Goal: Transaction & Acquisition: Purchase product/service

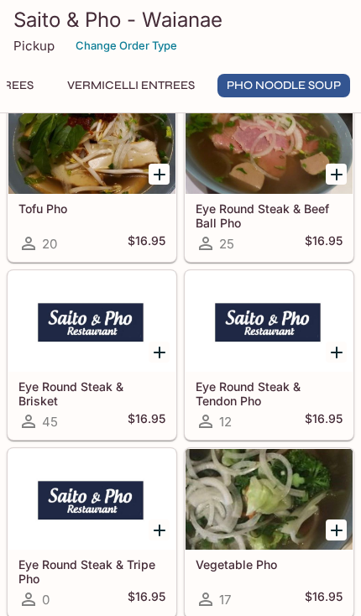
scroll to position [6696, 0]
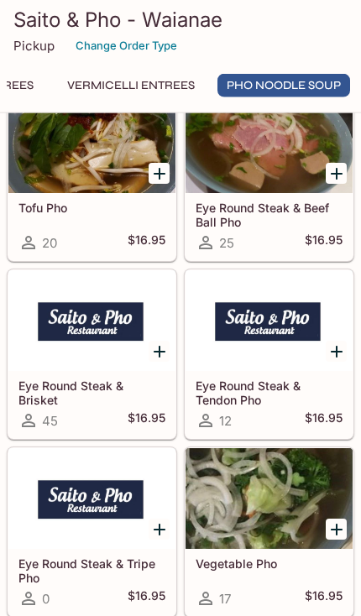
click at [341, 180] on icon "Add Eye Round Steak & Beef Ball Pho" at bounding box center [337, 174] width 12 height 12
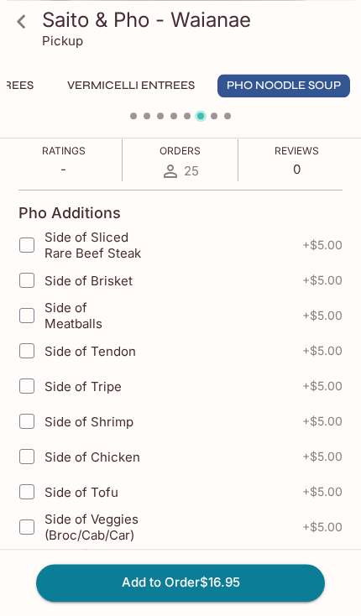
scroll to position [355, 0]
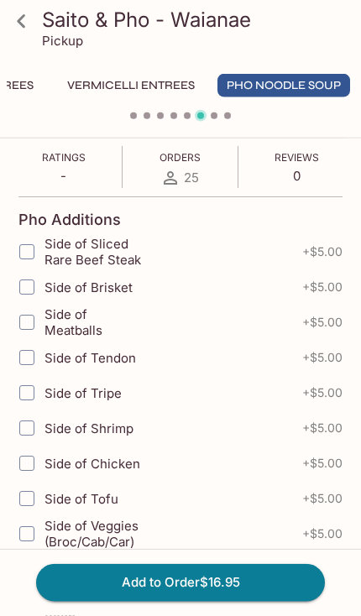
click at [265, 574] on button "Add to Order $16.95" at bounding box center [180, 582] width 289 height 37
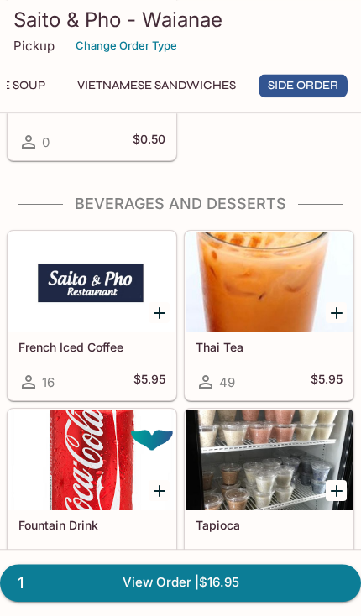
scroll to position [10144, 0]
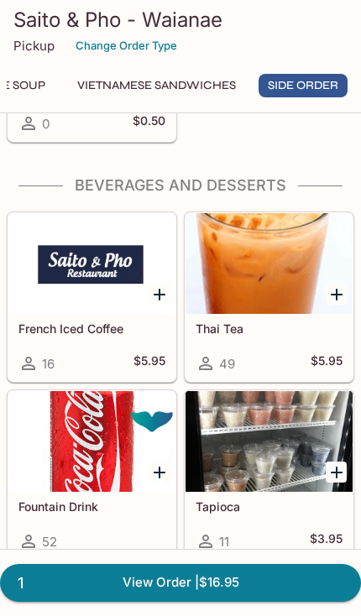
click at [344, 305] on icon "Add Thai Tea" at bounding box center [337, 295] width 20 height 20
click at [118, 486] on div at bounding box center [91, 441] width 167 height 101
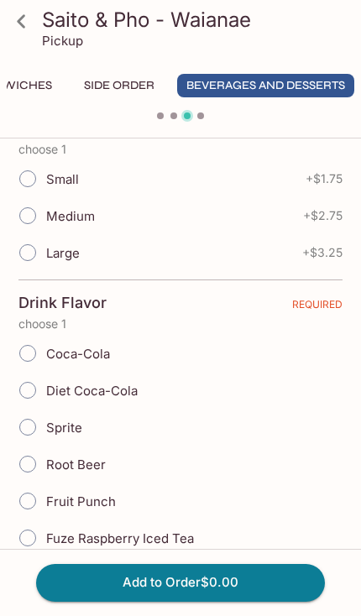
scroll to position [383, 0]
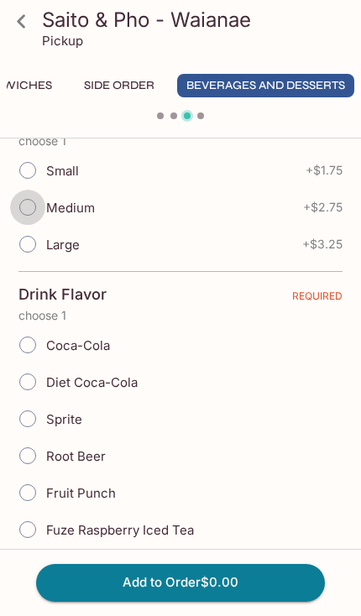
click at [26, 212] on input "Medium" at bounding box center [27, 207] width 35 height 35
radio input "true"
click at [38, 350] on input "Coca-Cola" at bounding box center [27, 345] width 35 height 35
radio input "true"
click at [265, 601] on button "Add to Order $2.75" at bounding box center [180, 582] width 289 height 37
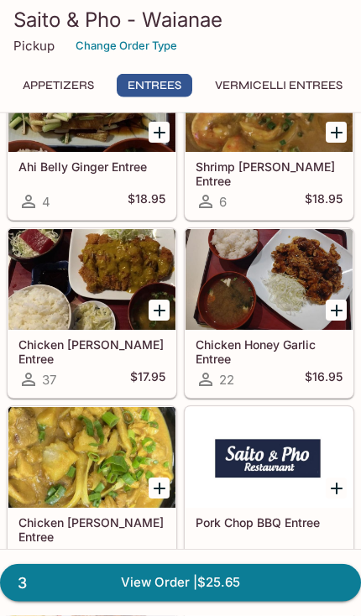
scroll to position [3764, 0]
click at [146, 322] on div at bounding box center [91, 279] width 167 height 101
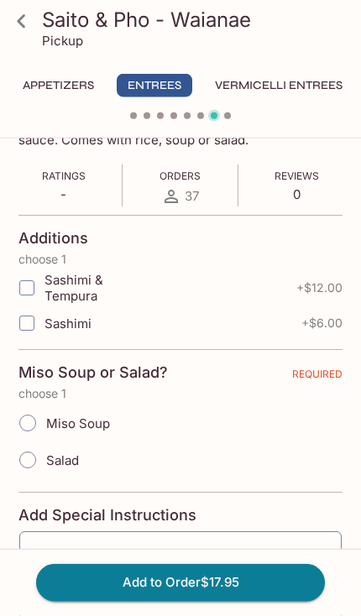
scroll to position [386, 0]
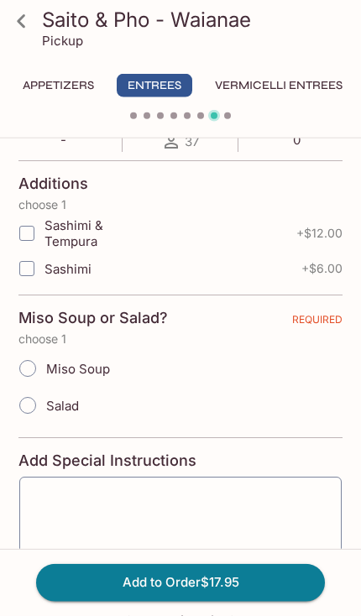
click at [41, 351] on input "Miso Soup" at bounding box center [27, 368] width 35 height 35
radio input "true"
click at [290, 580] on button "Add to Order $17.95" at bounding box center [180, 582] width 289 height 37
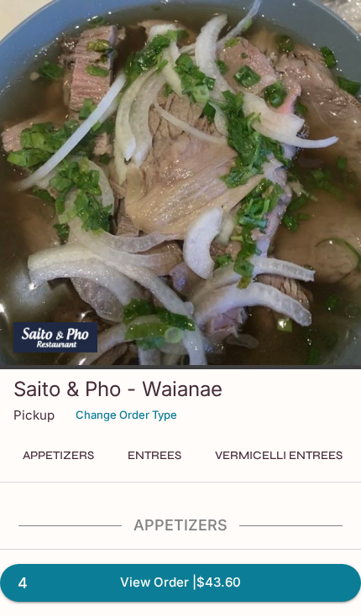
click at [296, 581] on link "4 View Order | $43.60" at bounding box center [180, 582] width 361 height 37
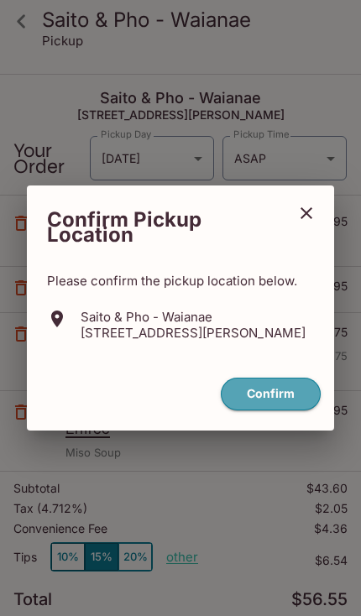
click at [296, 402] on button "Confirm" at bounding box center [271, 394] width 100 height 33
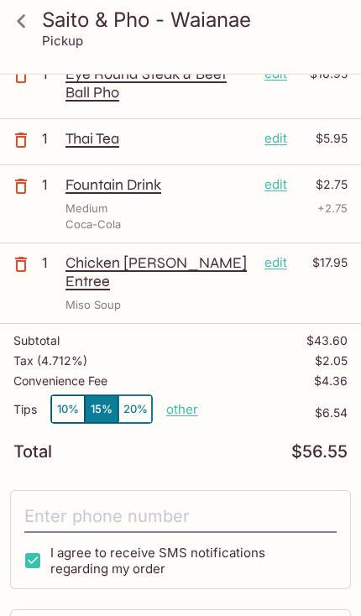
scroll to position [159, 0]
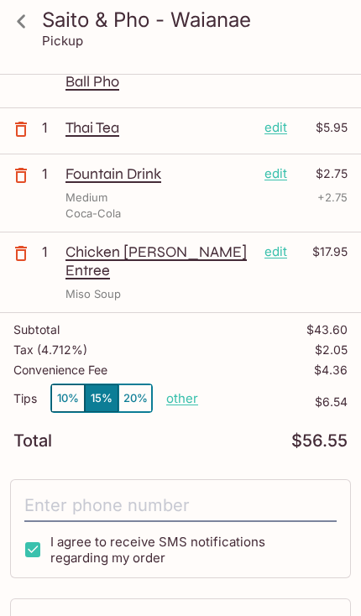
click at [182, 391] on p "other" at bounding box center [182, 399] width 32 height 16
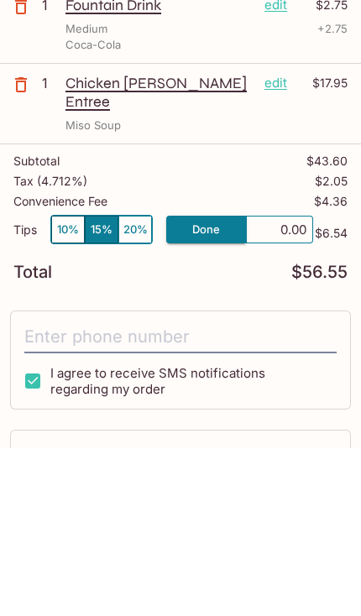
type input "0.00"
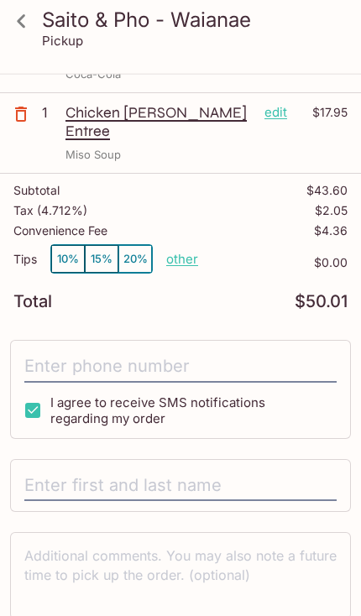
scroll to position [317, 0]
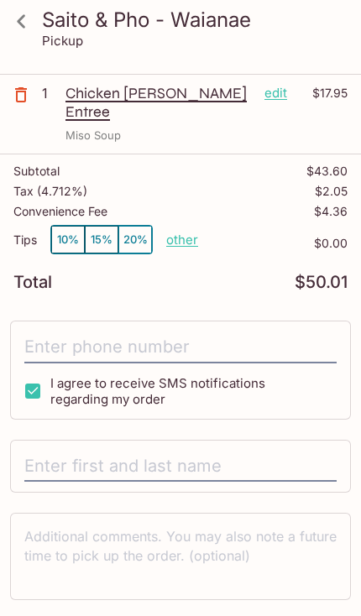
click at [307, 332] on input "tel" at bounding box center [180, 348] width 312 height 32
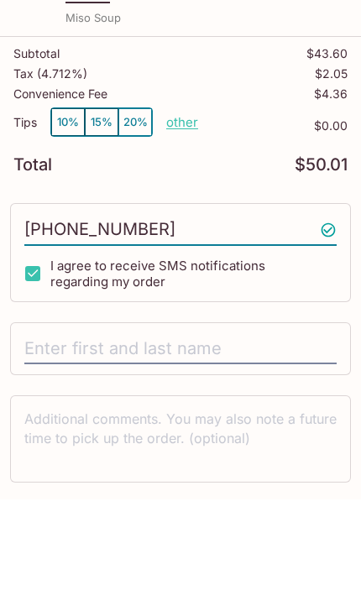
type input "(808) 683-5822"
click at [291, 451] on input "text" at bounding box center [180, 467] width 312 height 32
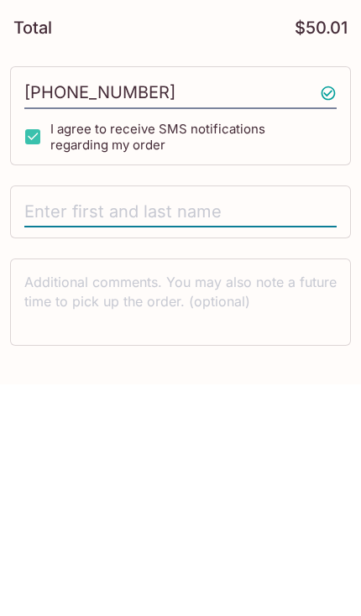
type input "Sterling Cossey"
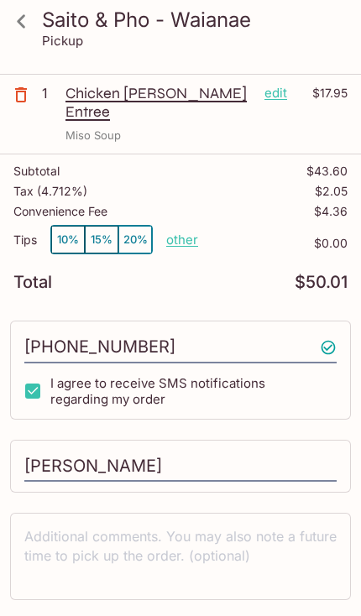
scroll to position [0, 0]
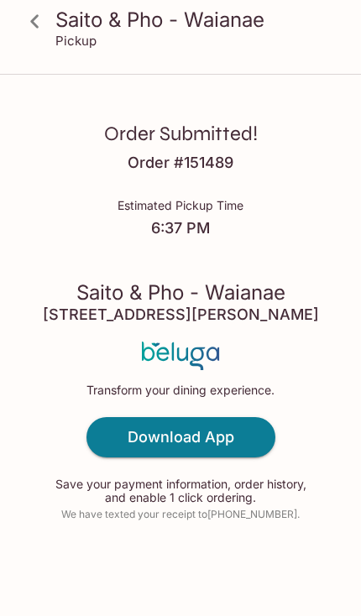
click at [46, 17] on icon at bounding box center [34, 21] width 29 height 29
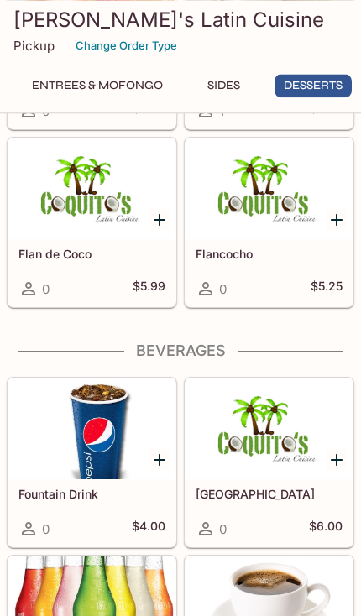
scroll to position [3435, 0]
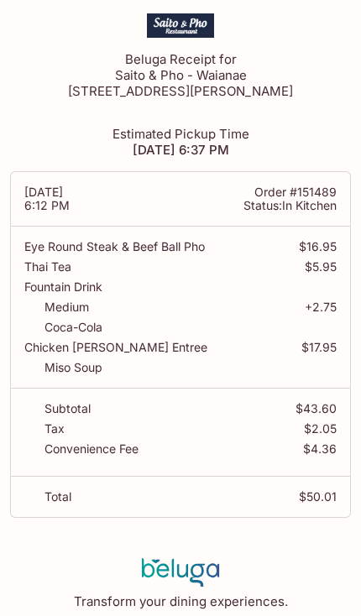
scroll to position [20, 0]
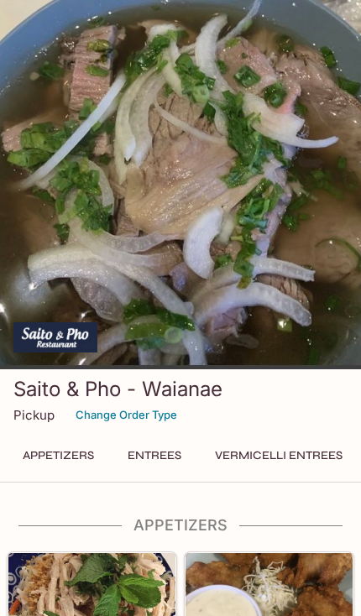
click at [256, 402] on h3 "Saito & Pho - Waianae" at bounding box center [180, 389] width 334 height 26
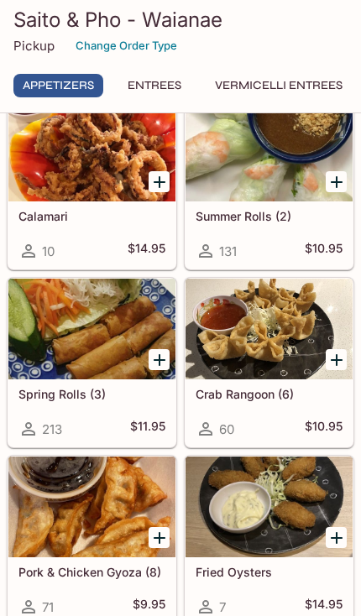
scroll to position [622, 0]
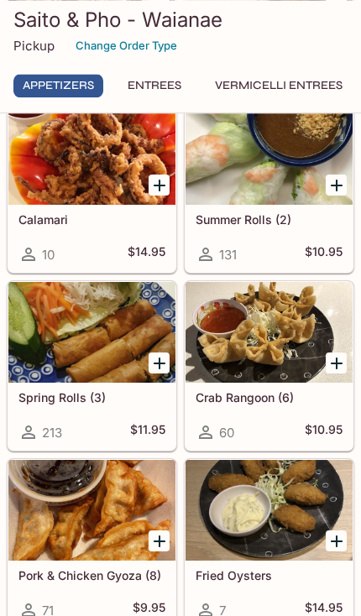
click at [161, 552] on icon "Add Pork & Chicken Gyoza (8)" at bounding box center [160, 542] width 20 height 20
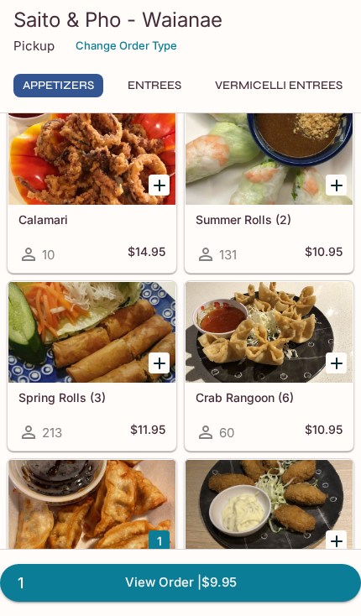
click at [331, 374] on icon "Add Crab Rangoon (6)" at bounding box center [337, 364] width 20 height 20
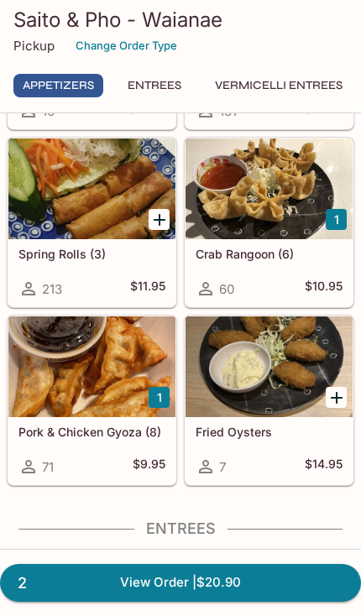
scroll to position [764, 0]
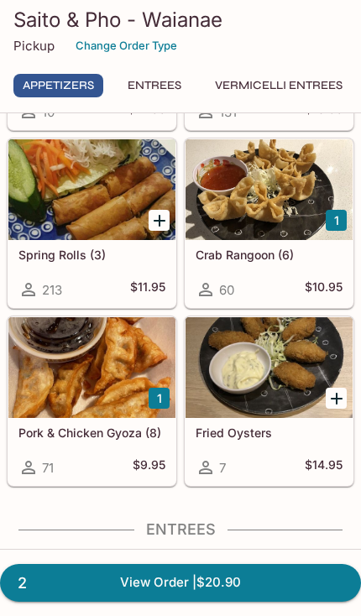
click at [163, 227] on icon "Add Spring Rolls (3)" at bounding box center [160, 221] width 12 height 12
click at [257, 601] on link "3 View Order | $32.85" at bounding box center [180, 582] width 361 height 37
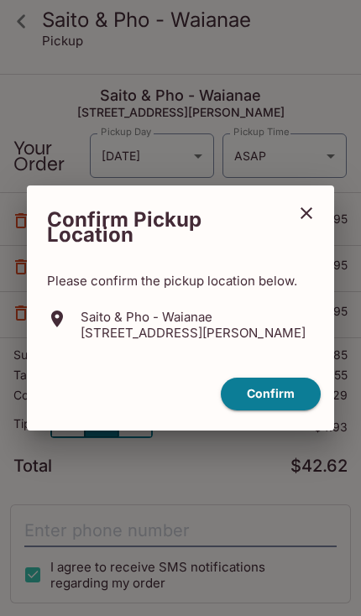
click at [299, 411] on button "Confirm" at bounding box center [271, 394] width 100 height 33
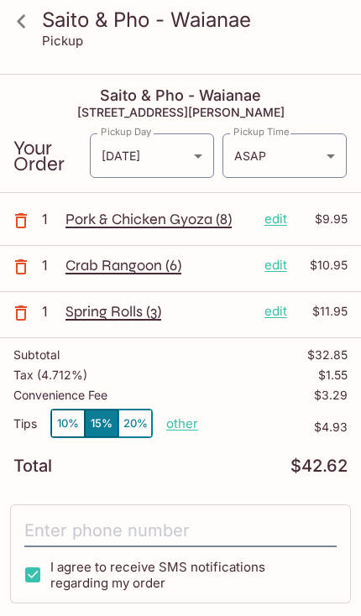
click at [196, 421] on p "other" at bounding box center [182, 424] width 32 height 16
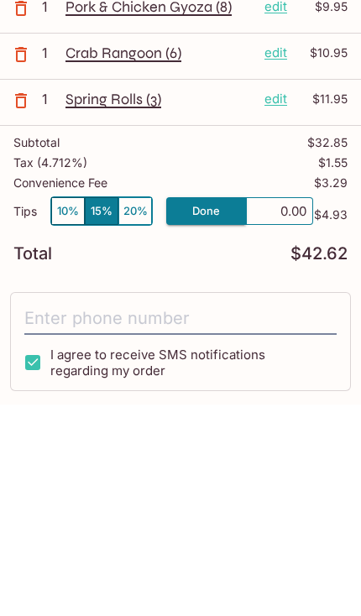
type input "0.00"
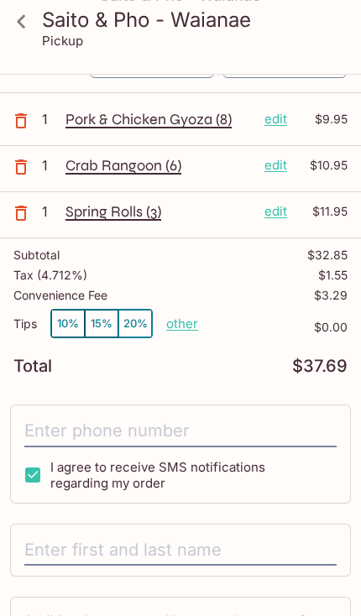
scroll to position [0, 0]
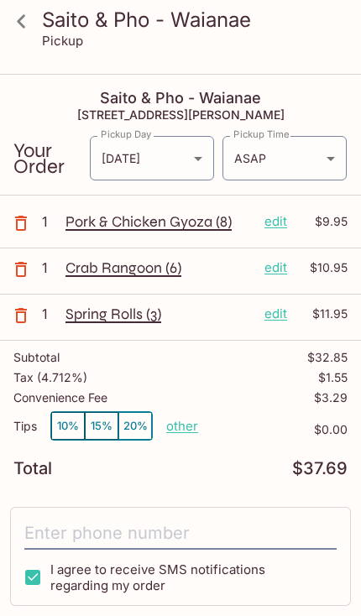
click at [223, 529] on input "tel" at bounding box center [180, 534] width 312 height 32
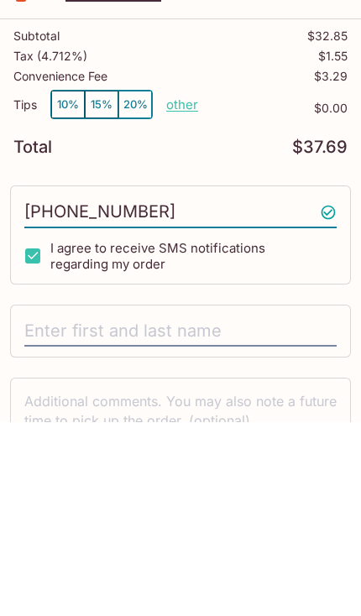
type input "(808) 683-5822"
click at [258, 510] on input "text" at bounding box center [180, 526] width 312 height 32
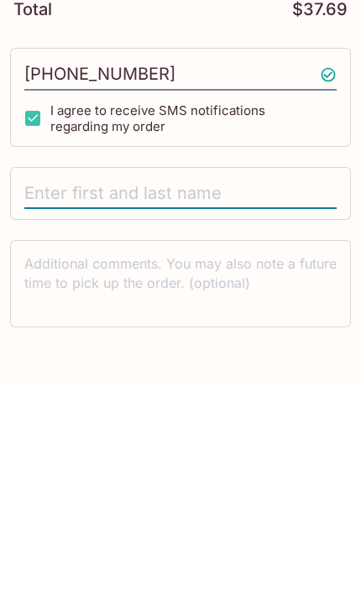
type input "Sterling Cossey"
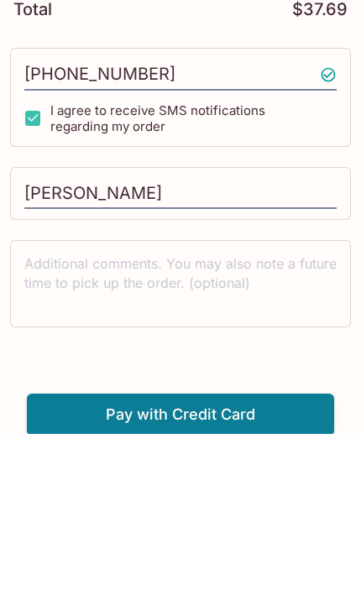
scroll to position [277, 0]
